Goal: Information Seeking & Learning: Learn about a topic

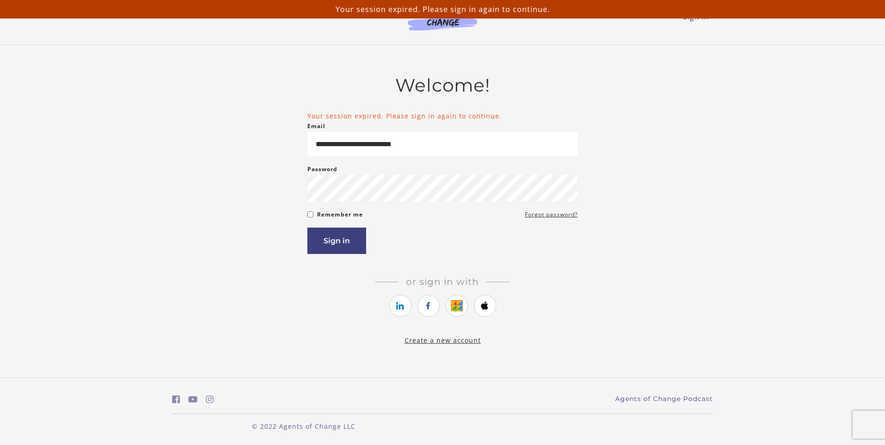
click at [338, 238] on button "Sign in" at bounding box center [336, 241] width 59 height 26
